Goal: Task Accomplishment & Management: Complete application form

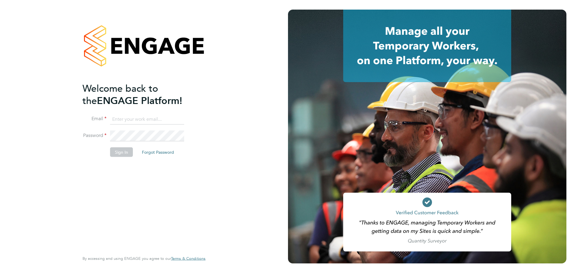
click at [147, 118] on input at bounding box center [147, 119] width 74 height 11
type input "seddon@psrsolutions.co.uk"
click at [126, 152] on button "Sign In" at bounding box center [121, 152] width 23 height 10
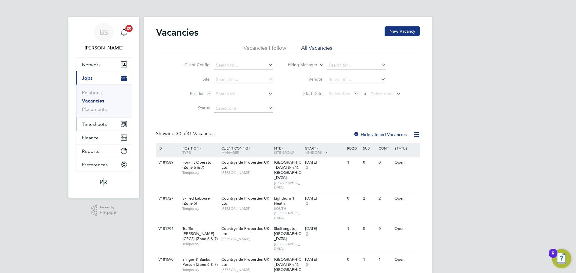
click at [99, 127] on span "Timesheets" at bounding box center [94, 124] width 25 height 6
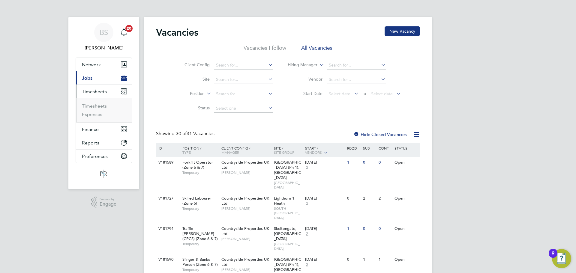
click at [98, 109] on li "Timesheets" at bounding box center [104, 107] width 45 height 8
click at [100, 106] on link "Timesheets" at bounding box center [94, 106] width 25 height 6
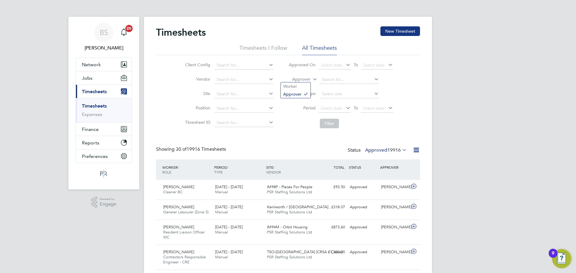
click at [304, 81] on label "Approver" at bounding box center [296, 79] width 27 height 6
click at [302, 87] on li "Worker" at bounding box center [296, 86] width 30 height 8
click at [333, 80] on input at bounding box center [349, 80] width 59 height 8
click at [357, 85] on b "Brown" at bounding box center [363, 87] width 13 height 5
type input "[PERSON_NAME]"
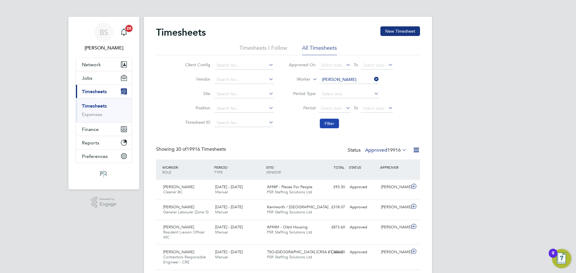
click at [332, 123] on button "Filter" at bounding box center [329, 124] width 19 height 10
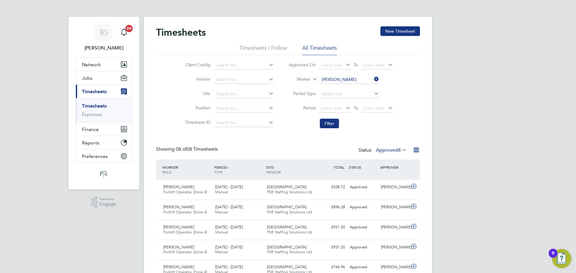
scroll to position [30, 0]
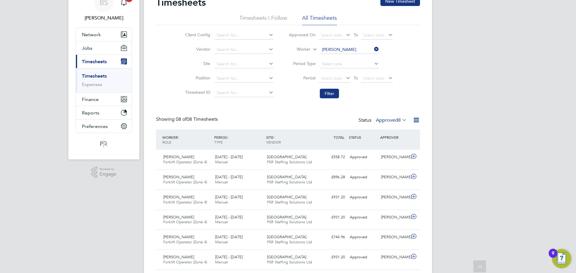
click at [388, 119] on label "Approved 8" at bounding box center [391, 120] width 31 height 6
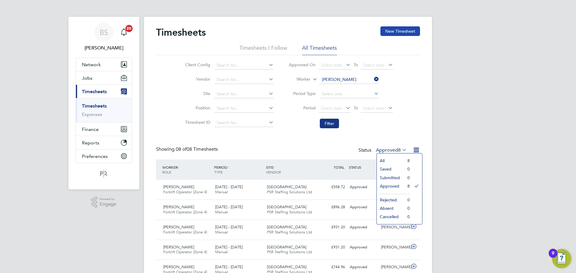
click at [405, 32] on button "New Timesheet" at bounding box center [400, 31] width 40 height 10
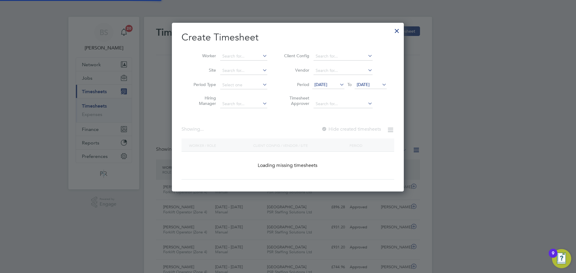
scroll to position [533, 232]
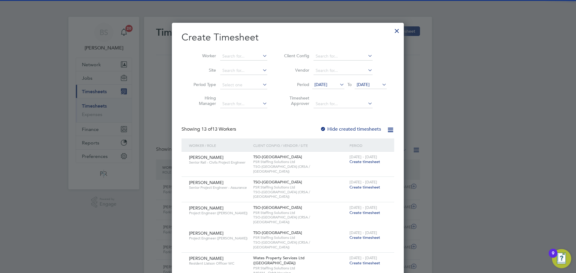
click at [327, 86] on span "[DATE]" at bounding box center [320, 84] width 13 height 5
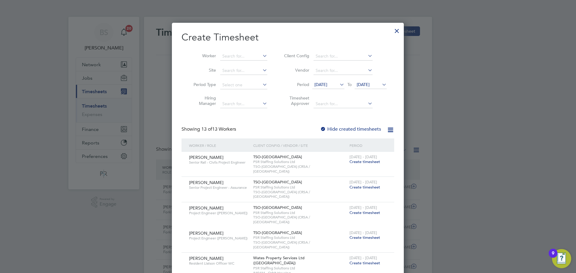
scroll to position [207, 0]
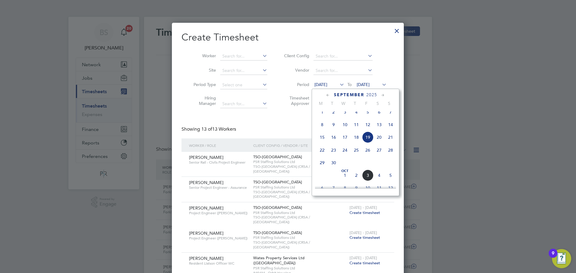
click at [323, 167] on span "29" at bounding box center [321, 162] width 11 height 11
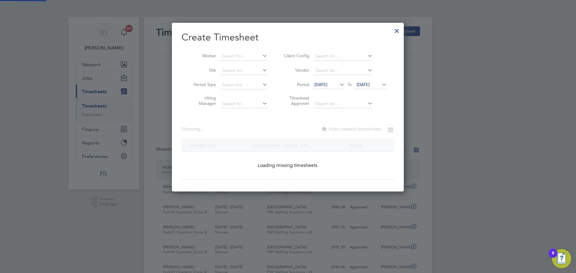
scroll to position [785, 242]
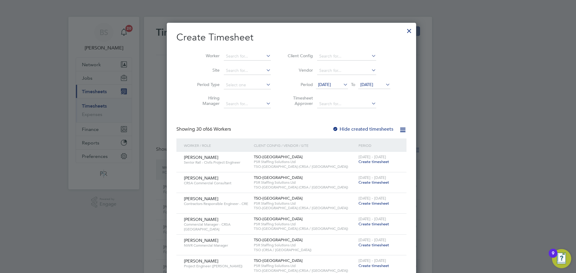
click at [371, 86] on span "[DATE]" at bounding box center [366, 84] width 13 height 5
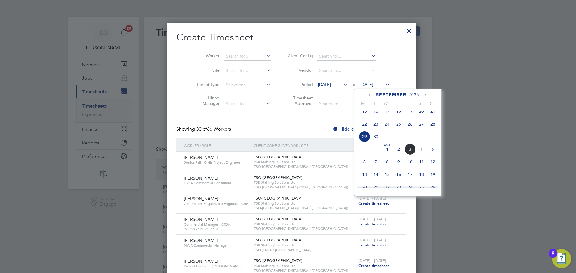
click at [433, 155] on span "5" at bounding box center [432, 149] width 11 height 11
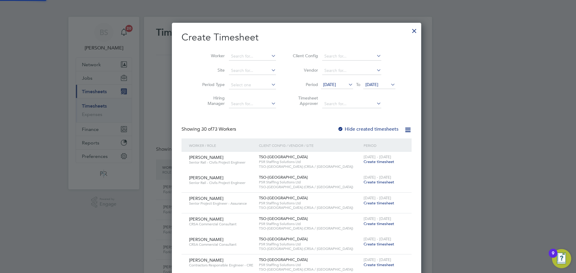
scroll to position [1180, 242]
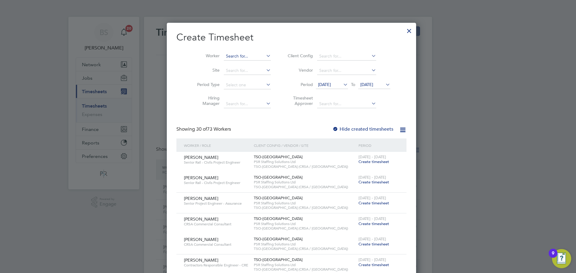
click at [225, 55] on input at bounding box center [247, 56] width 47 height 8
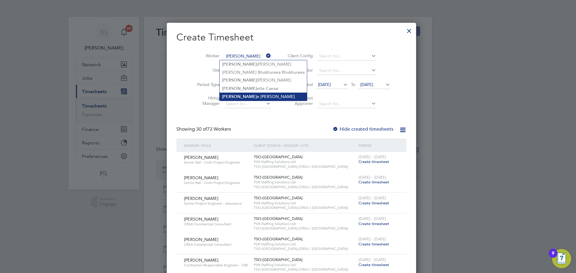
click at [231, 97] on li "[PERSON_NAME] e [PERSON_NAME]" at bounding box center [262, 97] width 87 height 8
type input "[PERSON_NAME]"
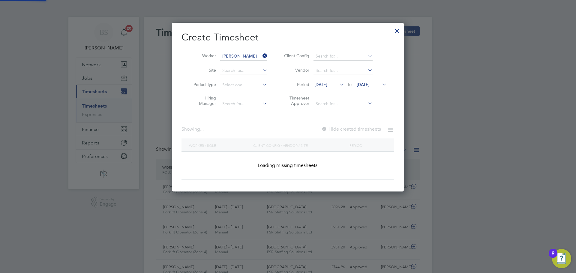
scroll to position [162, 232]
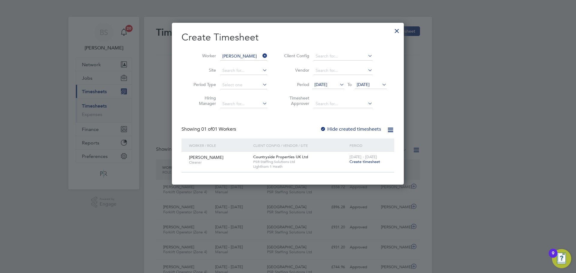
click at [360, 163] on span "Create timesheet" at bounding box center [364, 161] width 31 height 5
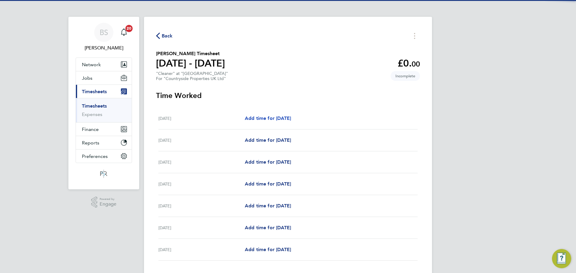
click at [257, 116] on span "Add time for [DATE]" at bounding box center [268, 118] width 46 height 6
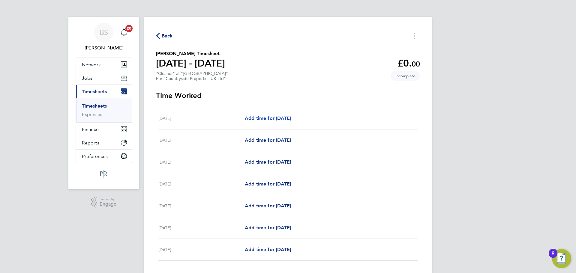
select select "30"
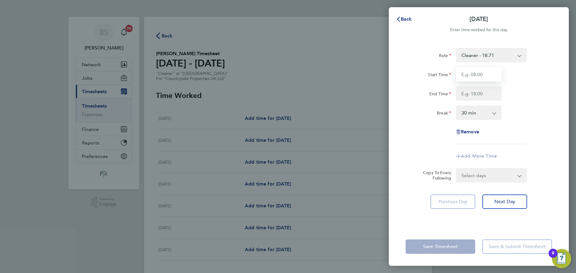
click at [488, 76] on input "Start Time" at bounding box center [479, 74] width 46 height 14
type input "08:00"
click at [486, 99] on input "End Time" at bounding box center [479, 93] width 46 height 14
type input "12:00"
drag, startPoint x: 477, startPoint y: 114, endPoint x: 477, endPoint y: 118, distance: 3.6
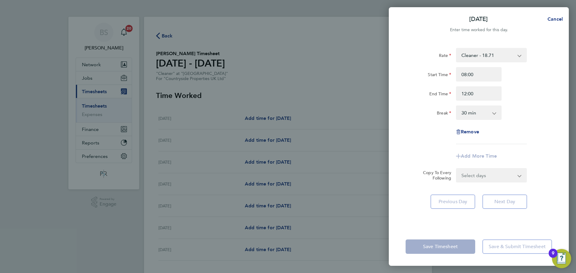
click at [477, 114] on select "0 min 15 min 30 min 45 min 60 min 75 min 90 min" at bounding box center [474, 112] width 37 height 13
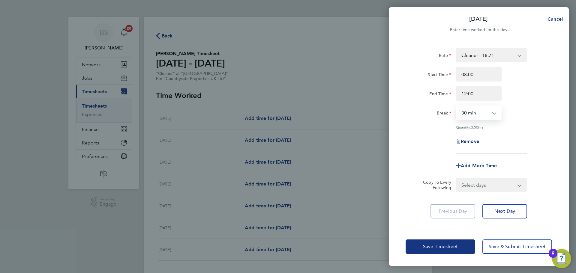
select select "0"
click at [456, 106] on select "0 min 15 min 30 min 45 min 60 min 75 min 90 min" at bounding box center [474, 112] width 37 height 13
drag, startPoint x: 433, startPoint y: 131, endPoint x: 452, endPoint y: 155, distance: 31.3
click at [433, 131] on div "Rate Cleaner - 18.71 Start Time 08:00 End Time 12:00 Break 0 min 15 min 30 min …" at bounding box center [478, 101] width 146 height 106
click at [479, 183] on select "Select days Day Weekday (Mon-Fri) Weekend (Sat-Sun) [DATE] [DATE] [DATE] [DATE]…" at bounding box center [487, 184] width 63 height 13
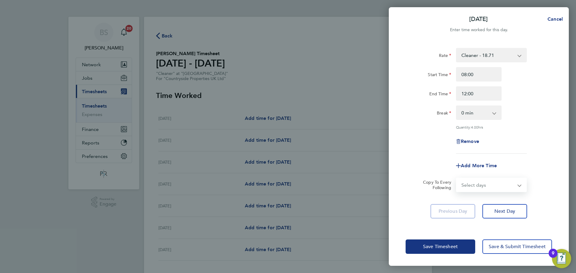
select select "WEEKDAY"
click at [456, 178] on select "Select days Day Weekday (Mon-Fri) Weekend (Sat-Sun) [DATE] [DATE] [DATE] [DATE]…" at bounding box center [487, 184] width 63 height 13
select select "[DATE]"
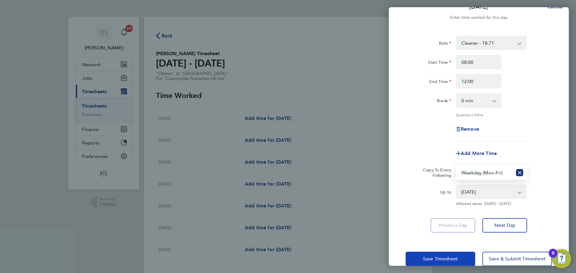
scroll to position [24, 0]
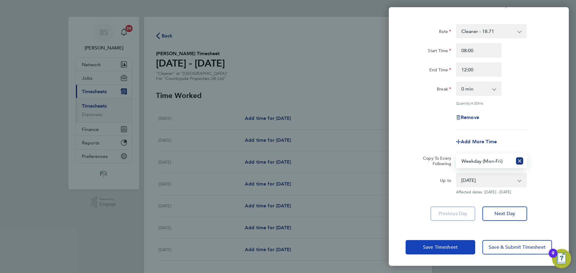
click at [460, 249] on button "Save Timesheet" at bounding box center [440, 247] width 70 height 14
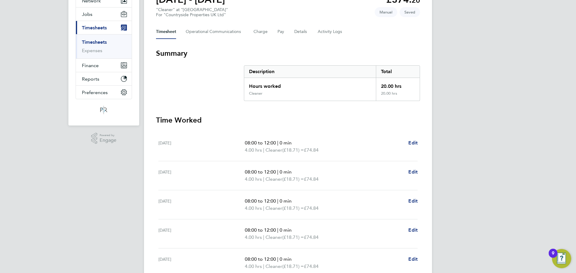
scroll to position [165, 0]
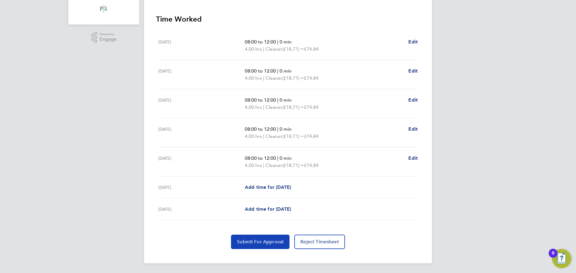
click at [271, 246] on button "Submit For Approval" at bounding box center [260, 242] width 58 height 14
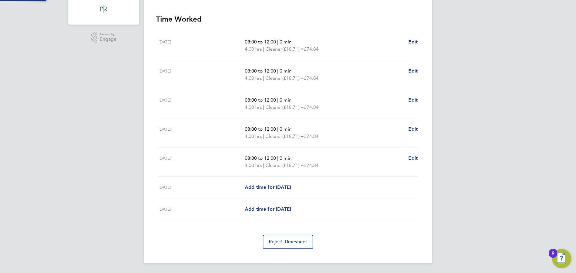
scroll to position [0, 0]
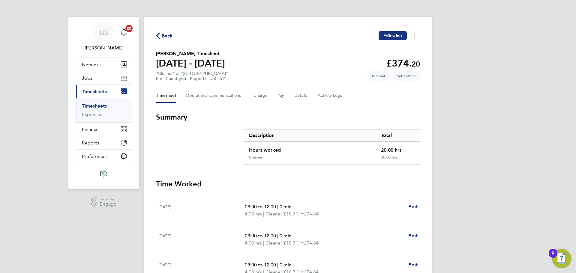
click at [172, 38] on span "Back" at bounding box center [167, 35] width 11 height 7
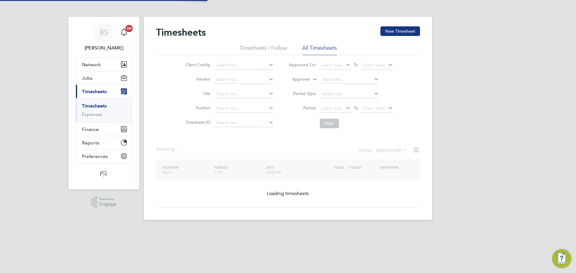
click at [404, 26] on div "Timesheets New Timesheet Timesheets I Follow All Timesheets Client Config Vendo…" at bounding box center [288, 118] width 288 height 203
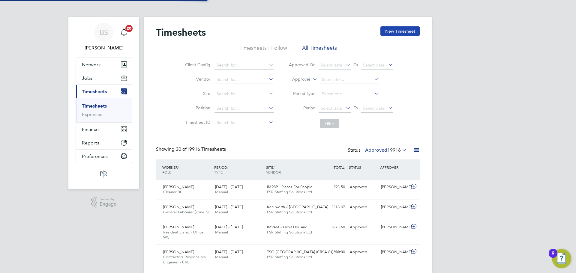
scroll to position [20, 52]
click at [404, 29] on button "New Timesheet" at bounding box center [400, 31] width 40 height 10
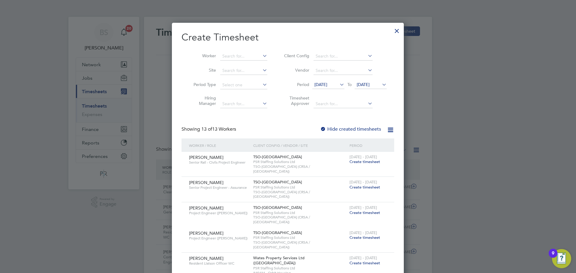
click at [327, 82] on span "[DATE]" at bounding box center [320, 84] width 13 height 5
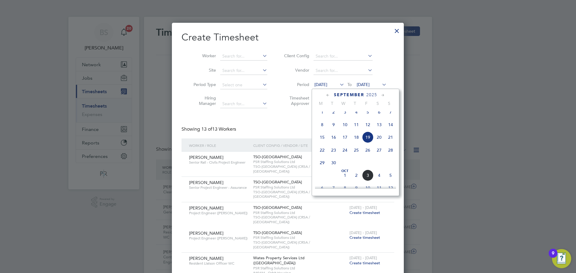
click at [321, 167] on span "29" at bounding box center [321, 162] width 11 height 11
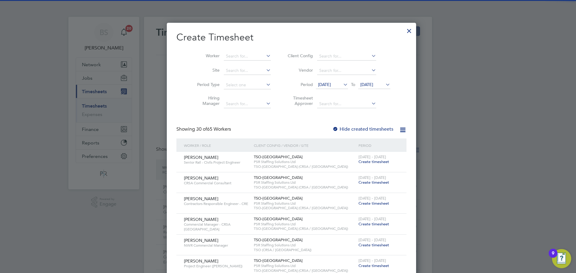
click at [373, 84] on span "[DATE]" at bounding box center [366, 84] width 13 height 5
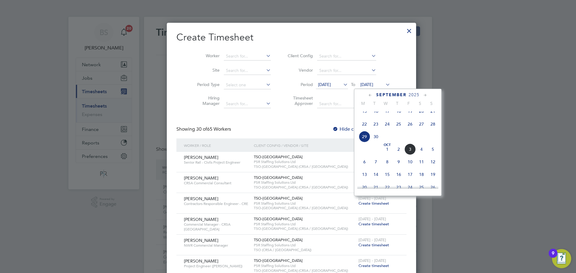
click at [432, 155] on span "5" at bounding box center [432, 149] width 11 height 11
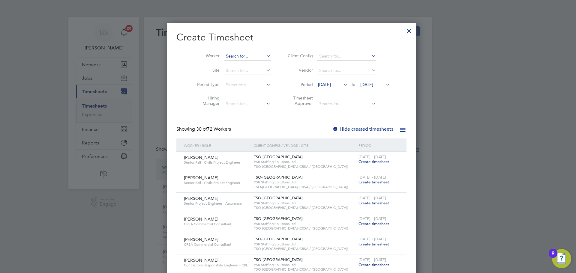
click at [238, 59] on input at bounding box center [247, 56] width 47 height 8
click at [238, 61] on li "[PERSON_NAME]" at bounding box center [243, 64] width 48 height 8
type input "[PERSON_NAME]"
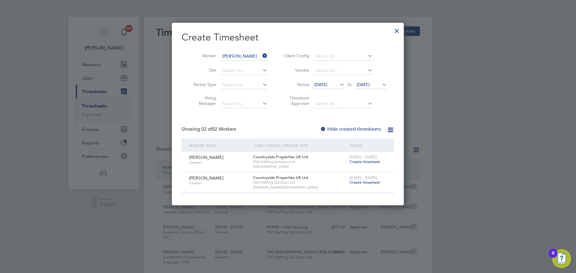
click at [366, 182] on span "Create timesheet" at bounding box center [364, 182] width 31 height 5
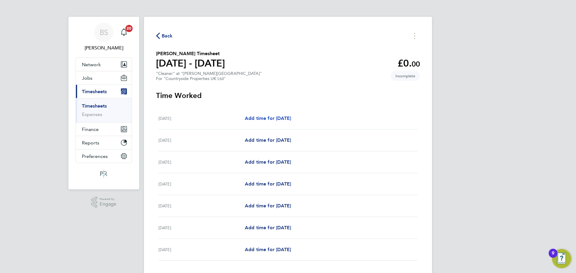
click at [262, 121] on link "Add time for [DATE]" at bounding box center [268, 118] width 46 height 7
select select "30"
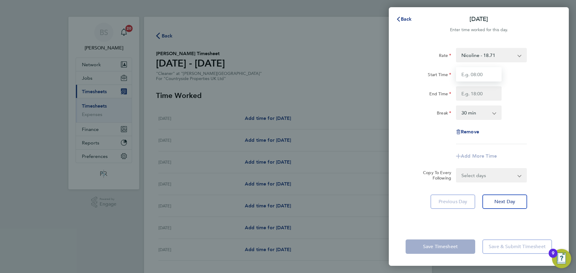
click at [481, 78] on input "Start Time" at bounding box center [479, 74] width 46 height 14
type input "08:00"
click at [473, 91] on input "End Time" at bounding box center [479, 93] width 46 height 14
type input "12:00"
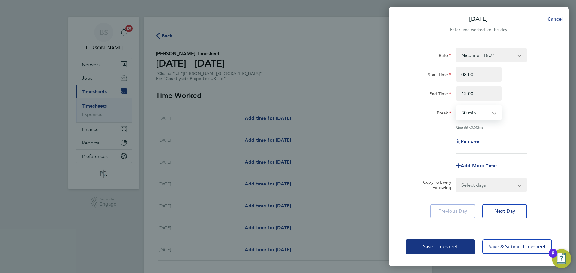
click at [478, 114] on select "0 min 15 min 30 min 45 min 60 min 75 min 90 min" at bounding box center [474, 112] width 37 height 13
select select "0"
click at [456, 106] on select "0 min 15 min 30 min 45 min 60 min 75 min 90 min" at bounding box center [474, 112] width 37 height 13
click at [433, 133] on div "Rate Nicoline - 18.71 Start Time 08:00 End Time 12:00 Break 0 min 15 min 30 min…" at bounding box center [478, 101] width 146 height 106
click at [465, 177] on form "Rate Nicoline - 18.71 Start Time 08:00 End Time 12:00 Break 0 min 15 min 30 min…" at bounding box center [478, 120] width 146 height 144
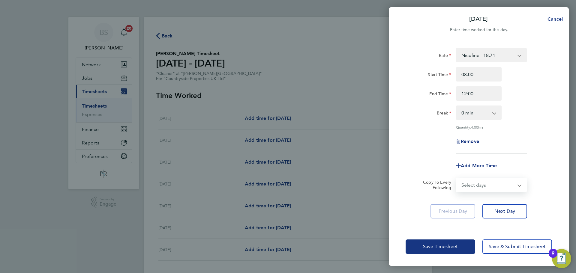
click at [468, 187] on select "Select days Day Weekday (Mon-Fri) Weekend (Sat-Sun) [DATE] [DATE] [DATE] [DATE]…" at bounding box center [487, 184] width 63 height 13
select select "WEEKDAY"
click at [456, 178] on select "Select days Day Weekday (Mon-Fri) Weekend (Sat-Sun) [DATE] [DATE] [DATE] [DATE]…" at bounding box center [487, 184] width 63 height 13
select select "[DATE]"
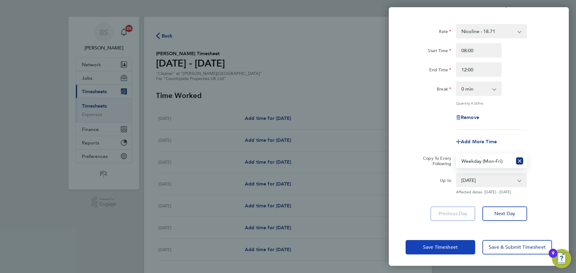
click at [435, 245] on span "Save Timesheet" at bounding box center [440, 247] width 35 height 6
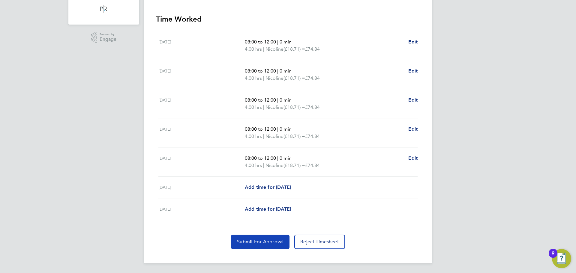
click at [271, 241] on span "Submit For Approval" at bounding box center [260, 242] width 46 height 6
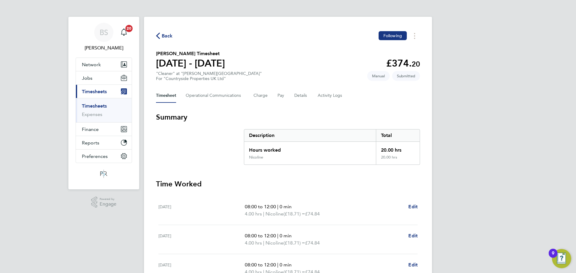
click at [163, 36] on span "Back" at bounding box center [167, 35] width 11 height 7
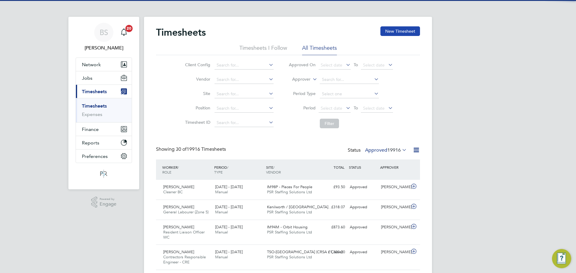
click at [408, 34] on button "New Timesheet" at bounding box center [400, 31] width 40 height 10
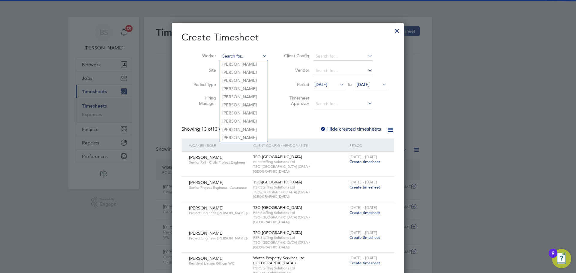
click at [250, 54] on input at bounding box center [243, 56] width 47 height 8
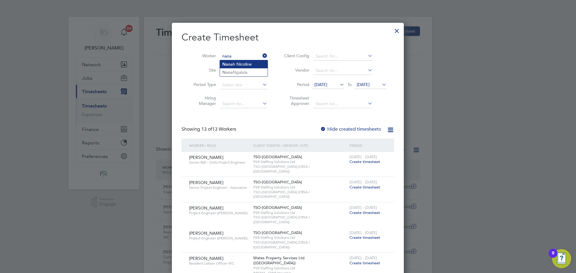
click at [250, 60] on li "[PERSON_NAME]" at bounding box center [244, 64] width 48 height 8
type input "[PERSON_NAME]"
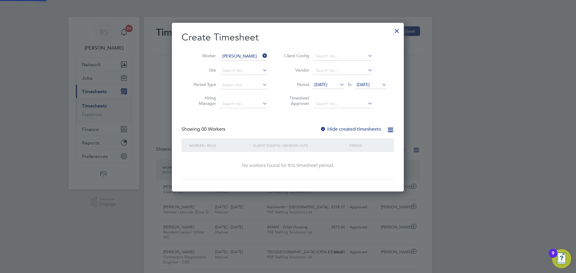
click at [325, 85] on span "[DATE]" at bounding box center [320, 84] width 13 height 5
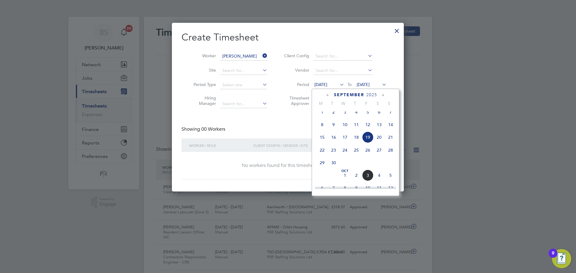
click at [322, 166] on span "29" at bounding box center [321, 162] width 11 height 11
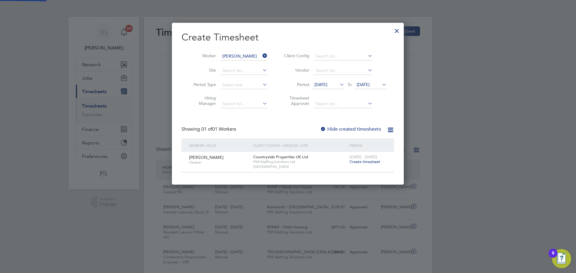
click at [374, 158] on span "[DATE] - [DATE]" at bounding box center [363, 156] width 28 height 5
click at [372, 162] on span "Create timesheet" at bounding box center [364, 161] width 31 height 5
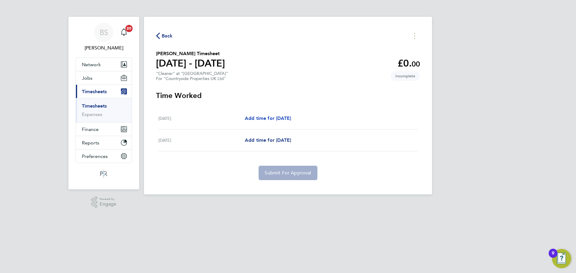
click at [291, 118] on span "Add time for [DATE]" at bounding box center [268, 118] width 46 height 6
select select "30"
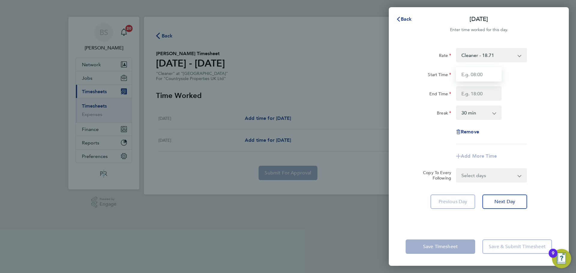
click at [484, 76] on input "Start Time" at bounding box center [479, 74] width 46 height 14
type input "08:00"
click at [483, 92] on input "End Time" at bounding box center [479, 93] width 46 height 14
type input "12:00"
drag, startPoint x: 473, startPoint y: 113, endPoint x: 473, endPoint y: 117, distance: 3.9
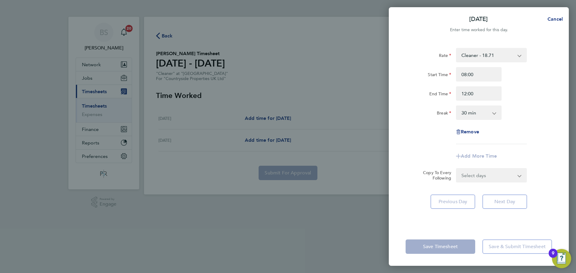
click at [473, 113] on select "0 min 15 min 30 min 45 min 60 min 75 min 90 min" at bounding box center [474, 112] width 37 height 13
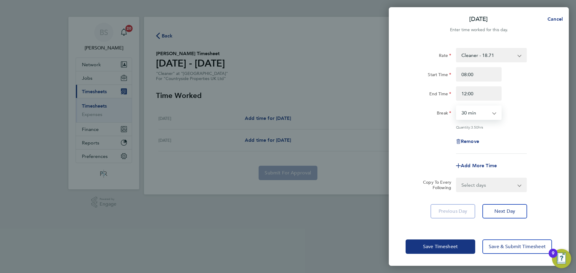
select select "0"
click at [456, 106] on select "0 min 15 min 30 min 45 min 60 min 75 min 90 min" at bounding box center [474, 112] width 37 height 13
click at [490, 182] on select "Select days [DATE]" at bounding box center [487, 184] width 63 height 13
select select "TUE"
click at [456, 178] on select "Select days [DATE]" at bounding box center [487, 184] width 63 height 13
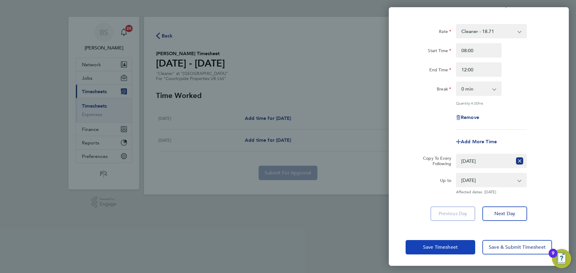
click at [455, 244] on span "Save Timesheet" at bounding box center [440, 247] width 35 height 6
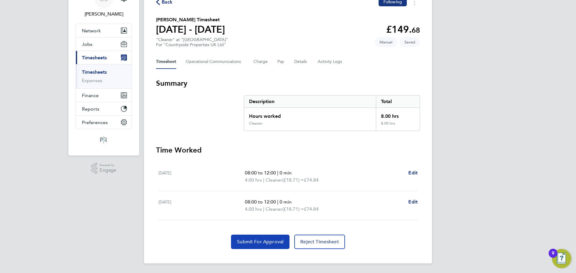
click at [256, 243] on span "Submit For Approval" at bounding box center [260, 242] width 46 height 6
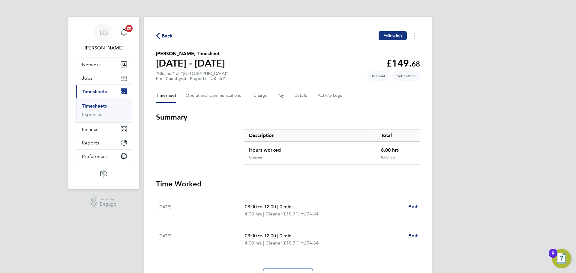
click at [162, 31] on div "Back Following" at bounding box center [288, 35] width 264 height 9
click at [162, 35] on span "Back" at bounding box center [167, 35] width 11 height 7
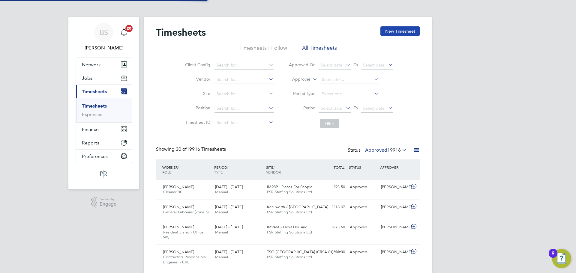
click at [415, 30] on button "New Timesheet" at bounding box center [400, 31] width 40 height 10
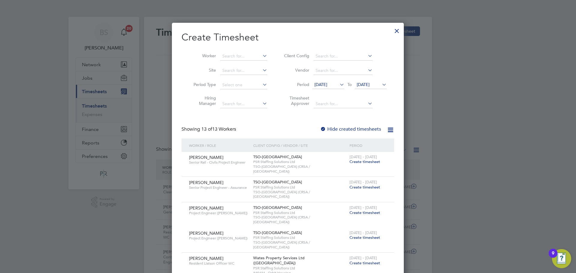
click at [327, 85] on span "[DATE]" at bounding box center [320, 84] width 13 height 5
click at [248, 58] on input at bounding box center [243, 56] width 47 height 8
click at [248, 80] on li "[PERSON_NAME]" at bounding box center [246, 80] width 53 height 8
type input "[PERSON_NAME]"
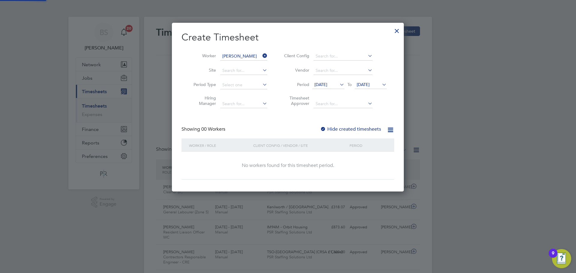
click at [329, 87] on span "[DATE]" at bounding box center [328, 85] width 32 height 8
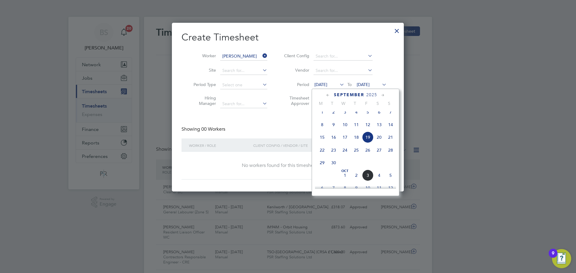
click at [322, 168] on span "29" at bounding box center [321, 162] width 11 height 11
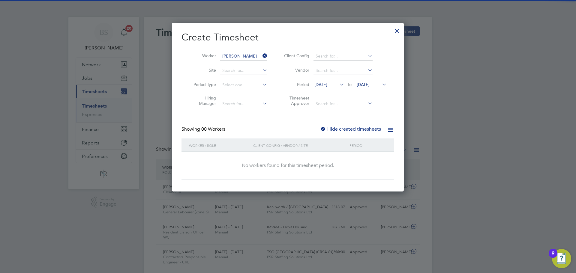
click at [369, 82] on span "[DATE]" at bounding box center [362, 84] width 13 height 5
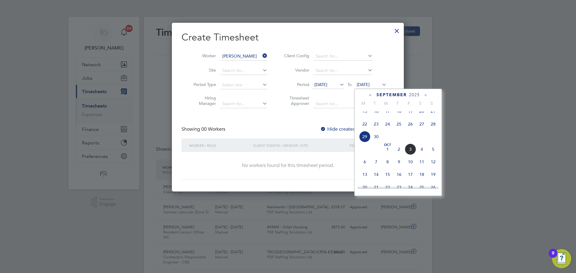
click at [432, 155] on span "5" at bounding box center [432, 149] width 11 height 11
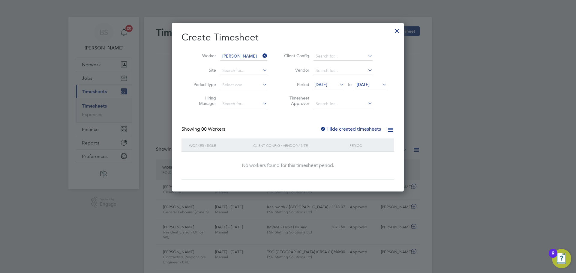
click at [363, 128] on label "Hide created timesheets" at bounding box center [350, 129] width 61 height 6
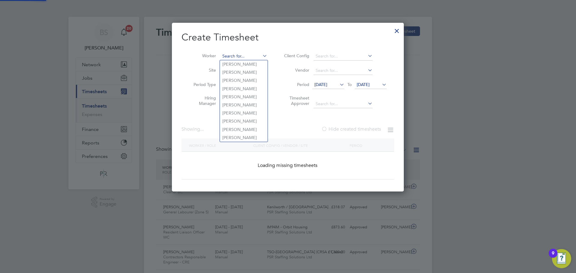
click at [246, 55] on input at bounding box center [243, 56] width 47 height 8
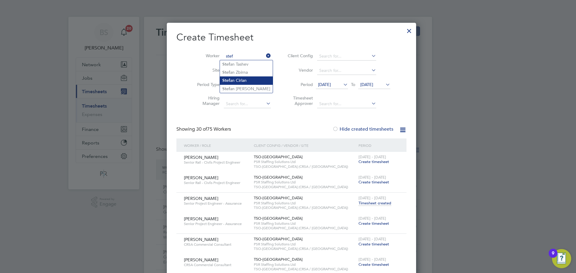
click at [248, 81] on li "Stef an Cirlan" at bounding box center [246, 80] width 53 height 8
type input "[PERSON_NAME]"
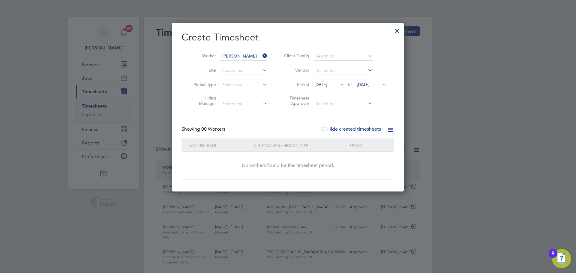
click at [261, 53] on icon at bounding box center [261, 56] width 0 height 8
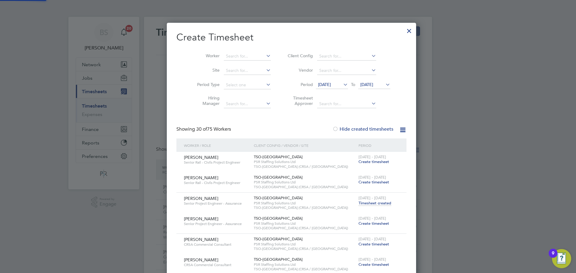
scroll to position [1282, 242]
click at [252, 55] on input at bounding box center [247, 56] width 47 height 8
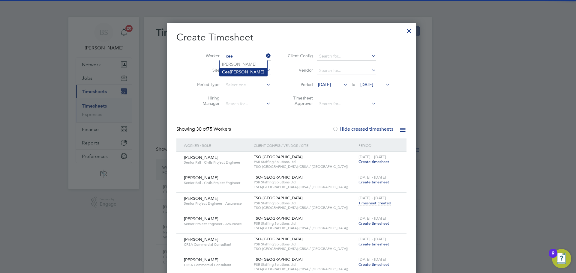
click at [245, 73] on li "[PERSON_NAME]" at bounding box center [243, 72] width 48 height 8
type input "[PERSON_NAME]"
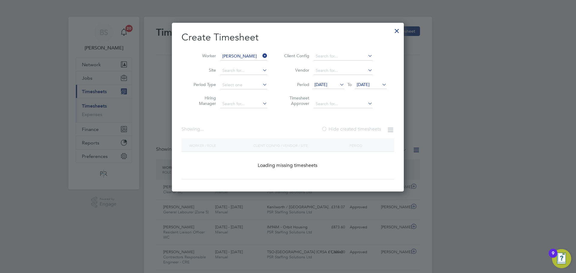
scroll to position [162, 232]
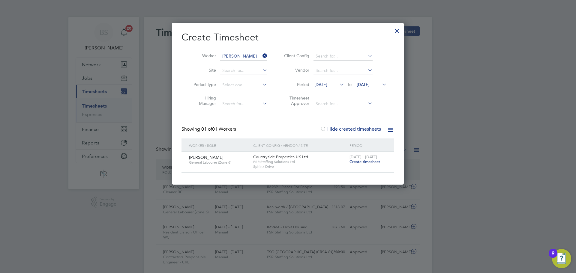
click at [367, 162] on span "Create timesheet" at bounding box center [364, 161] width 31 height 5
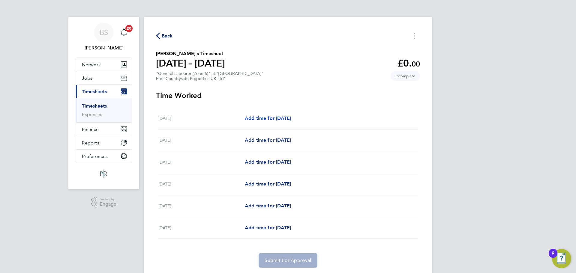
click at [278, 120] on span "Add time for [DATE]" at bounding box center [268, 118] width 46 height 6
select select "30"
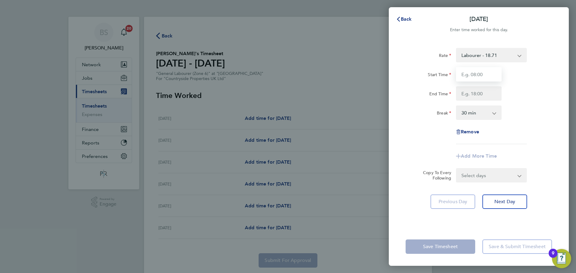
click at [484, 75] on input "Start Time" at bounding box center [479, 74] width 46 height 14
type input "07:30"
click at [481, 92] on input "End Time" at bounding box center [479, 93] width 46 height 14
type input "17:00"
click at [524, 114] on div "Break 0 min 15 min 30 min 45 min 60 min 75 min 90 min" at bounding box center [478, 113] width 151 height 14
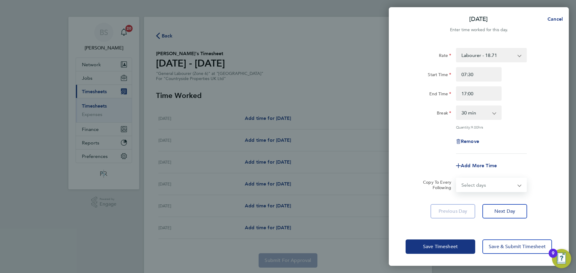
click at [487, 187] on select "Select days Day Weekday (Mon-Fri) Weekend (Sat-Sun) [DATE] [DATE] [DATE] [DATE]…" at bounding box center [487, 184] width 63 height 13
select select "WEEKDAY"
click at [456, 178] on select "Select days Day Weekday (Mon-Fri) Weekend (Sat-Sun) [DATE] [DATE] [DATE] [DATE]…" at bounding box center [487, 184] width 63 height 13
select select "[DATE]"
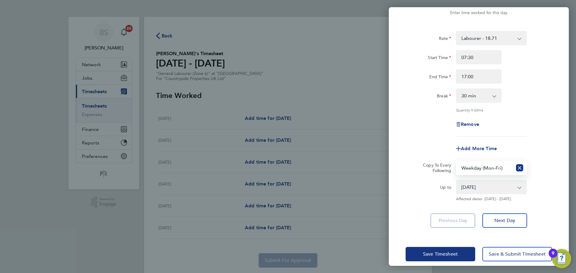
scroll to position [24, 0]
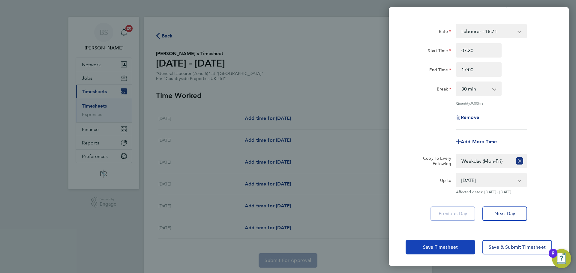
click at [432, 245] on span "Save Timesheet" at bounding box center [440, 247] width 35 height 6
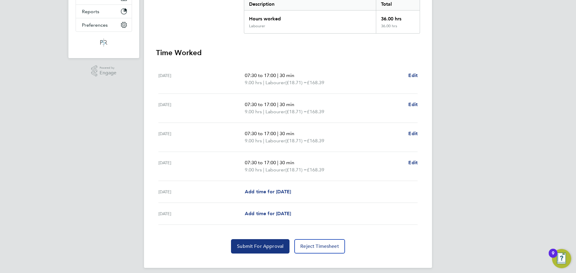
scroll to position [136, 0]
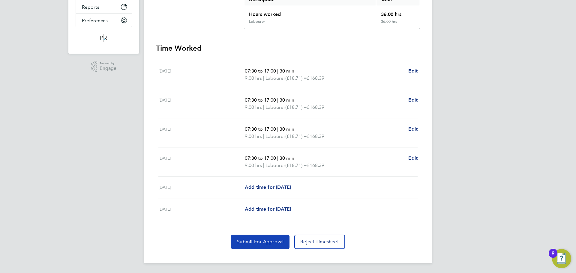
click at [267, 243] on span "Submit For Approval" at bounding box center [260, 242] width 46 height 6
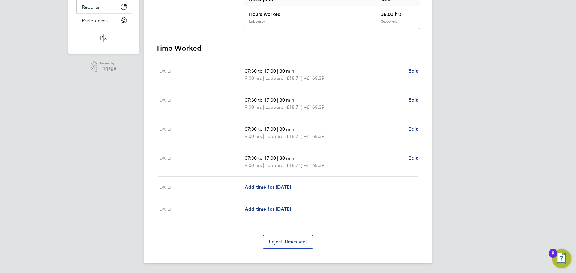
scroll to position [0, 0]
